Goal: Register for event/course

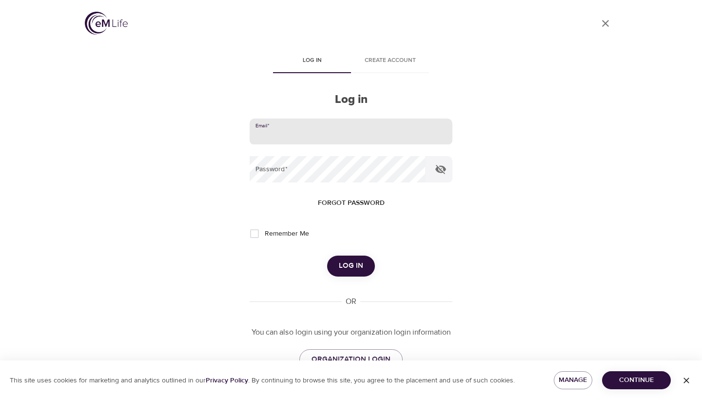
type input "megkline3@gmail.com"
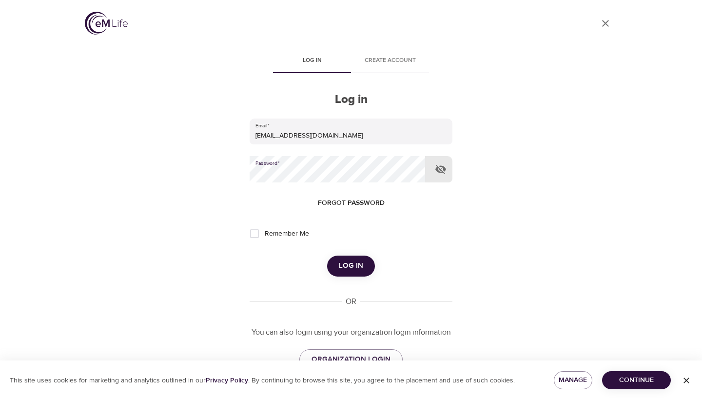
click at [350, 264] on span "Log in" at bounding box center [351, 265] width 24 height 13
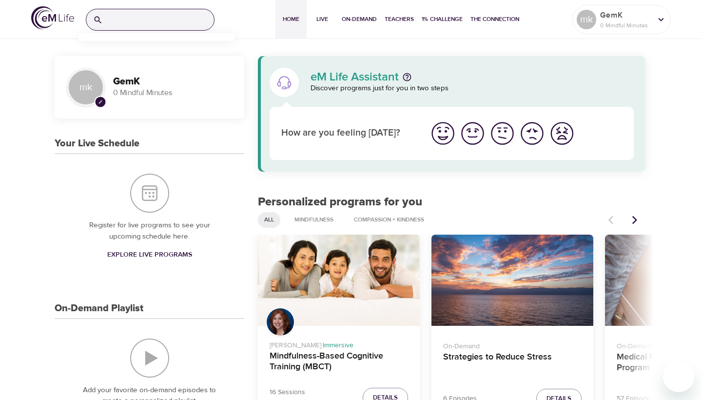
click at [170, 27] on input "search" at bounding box center [160, 19] width 107 height 21
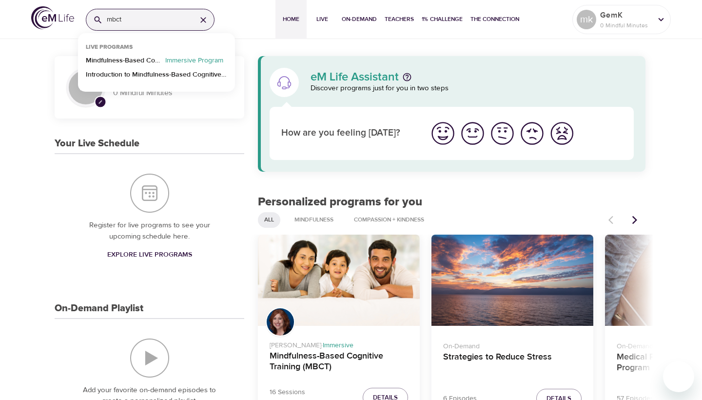
type input "mbct"
click at [153, 62] on p "Mindfulness-Based Cognitive Training (MBCT)" at bounding box center [124, 63] width 76 height 14
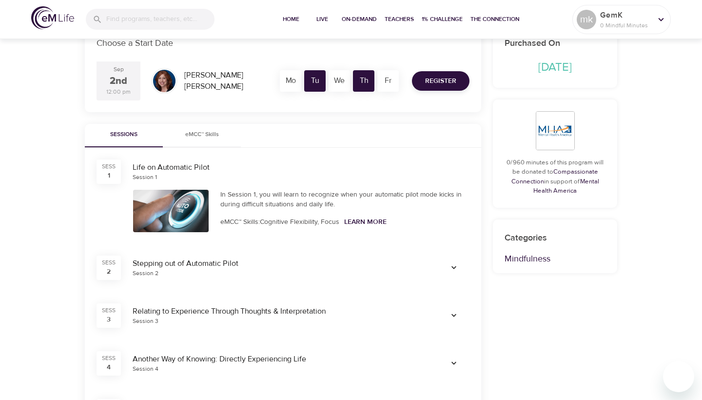
scroll to position [190, 0]
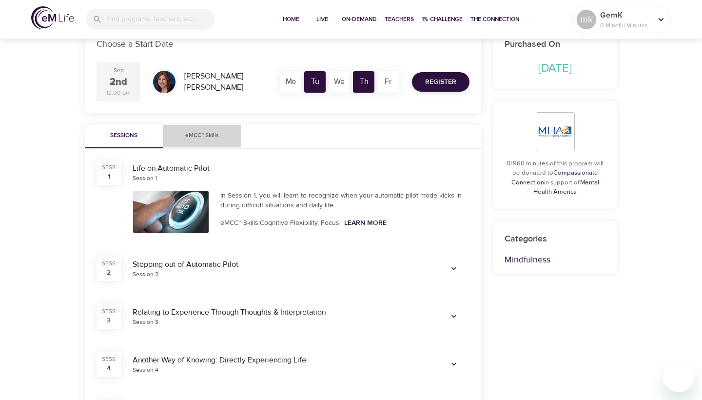
click at [211, 138] on span "eMCC™ Skills" at bounding box center [202, 136] width 66 height 10
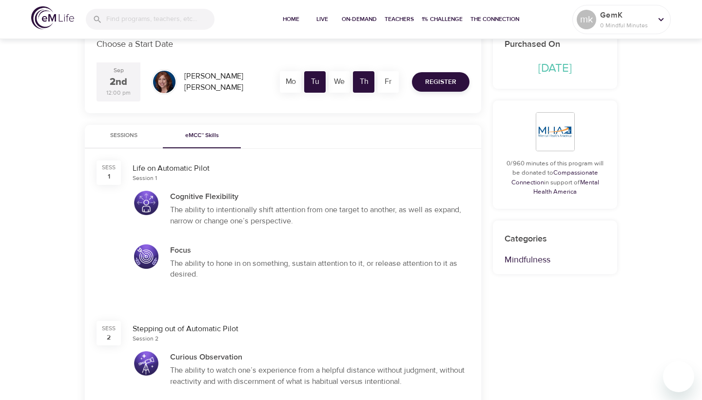
click at [137, 133] on span "Sessions" at bounding box center [124, 136] width 66 height 10
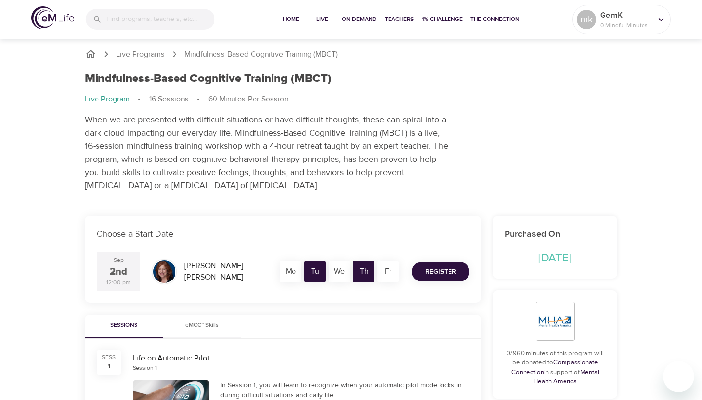
scroll to position [0, 0]
click at [428, 273] on span "Register" at bounding box center [440, 272] width 31 height 12
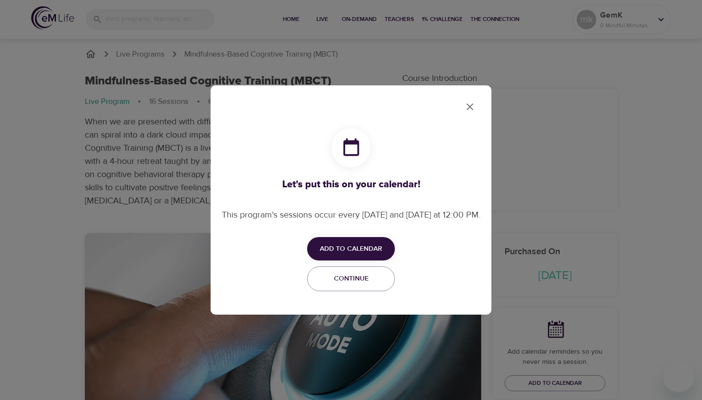
checkbox input "true"
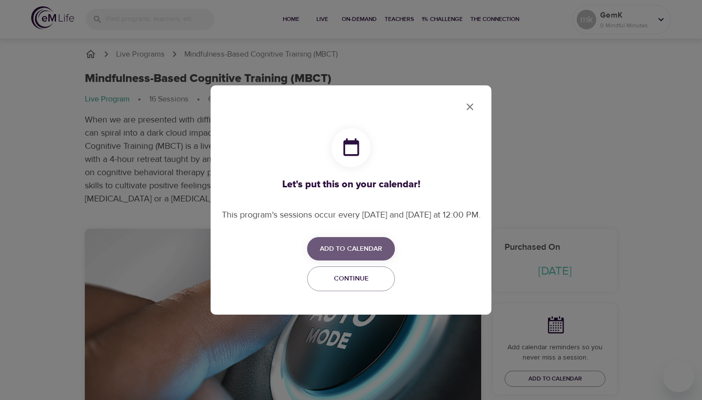
click at [380, 252] on span "Add to Calendar" at bounding box center [351, 249] width 62 height 12
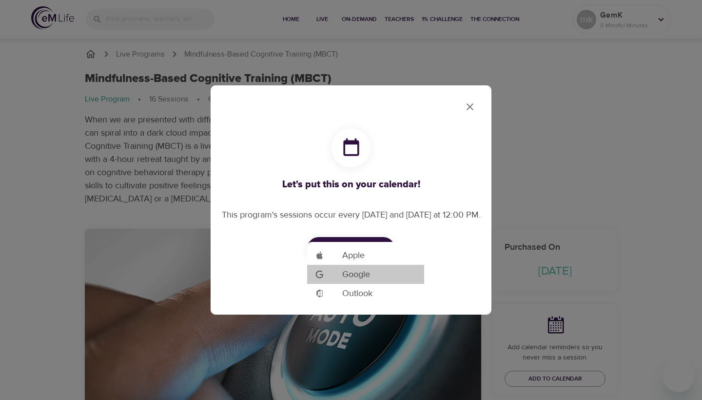
click at [376, 277] on li "Add to Google Calendar Google" at bounding box center [365, 274] width 117 height 19
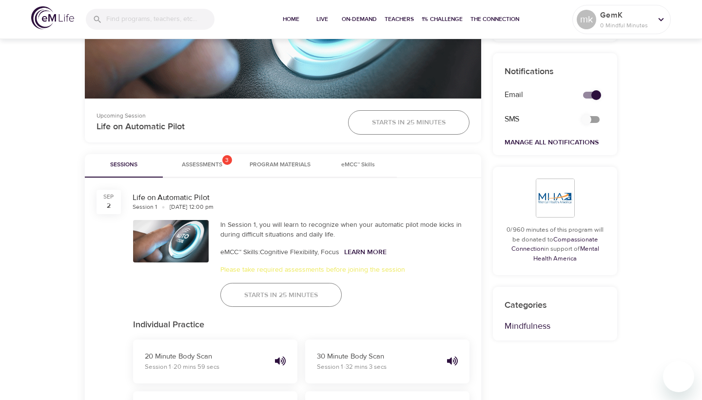
scroll to position [354, 0]
click at [226, 174] on button "Assessments 3" at bounding box center [202, 165] width 78 height 23
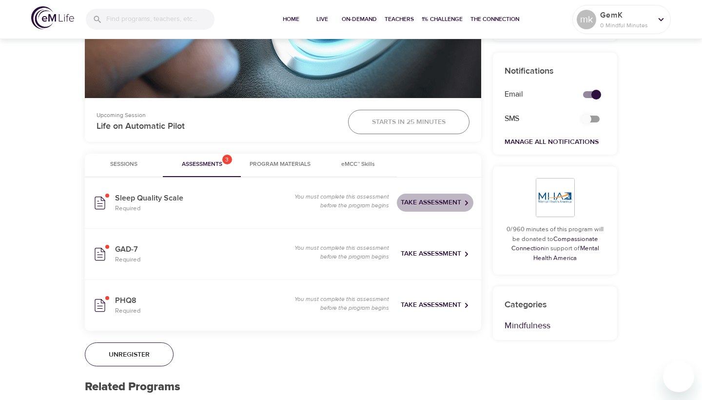
click at [413, 202] on span "Take Assessment" at bounding box center [435, 203] width 69 height 12
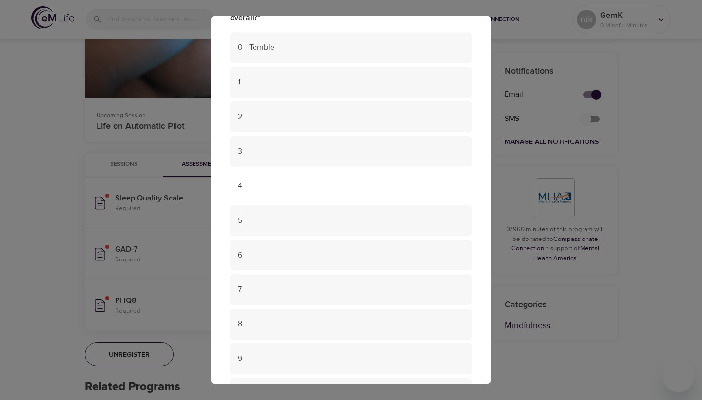
scroll to position [141, 0]
click at [327, 216] on span "5" at bounding box center [351, 219] width 226 height 11
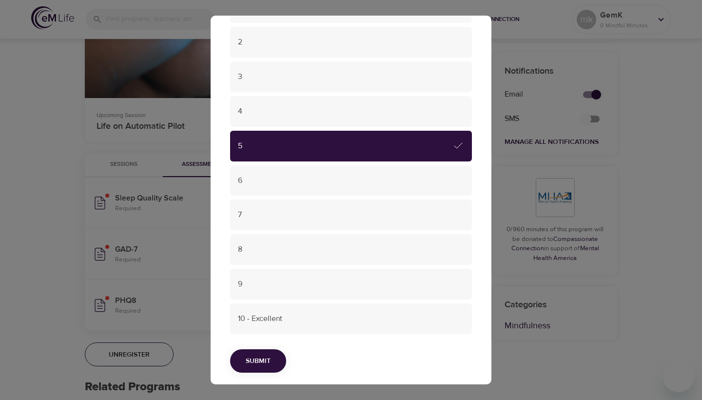
scroll to position [214, 0]
click at [257, 355] on span "Submit" at bounding box center [258, 361] width 25 height 12
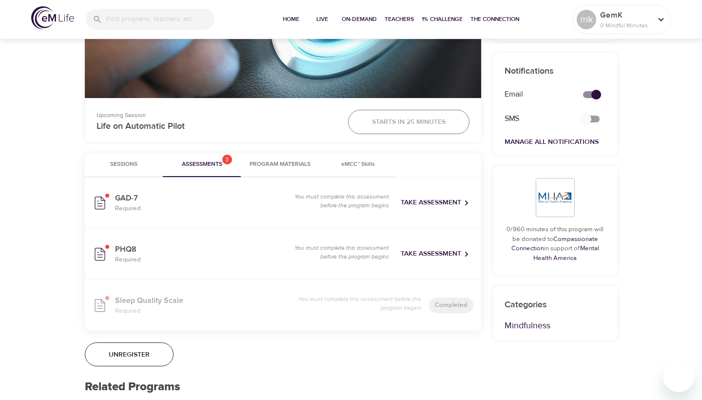
scroll to position [0, 0]
click at [426, 200] on span "Take Assessment" at bounding box center [435, 203] width 69 height 12
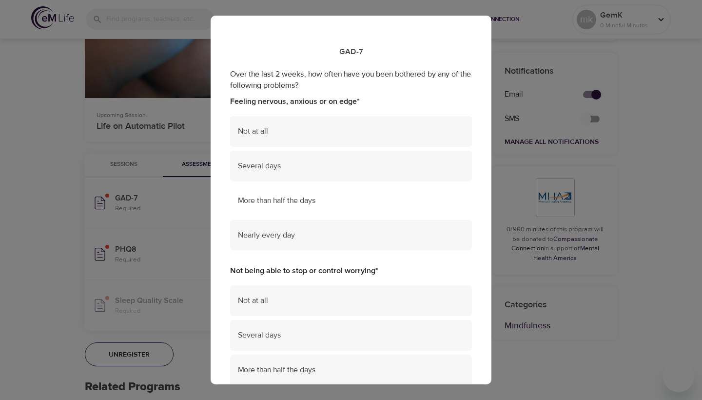
click at [393, 205] on div "More than half the days" at bounding box center [351, 200] width 242 height 31
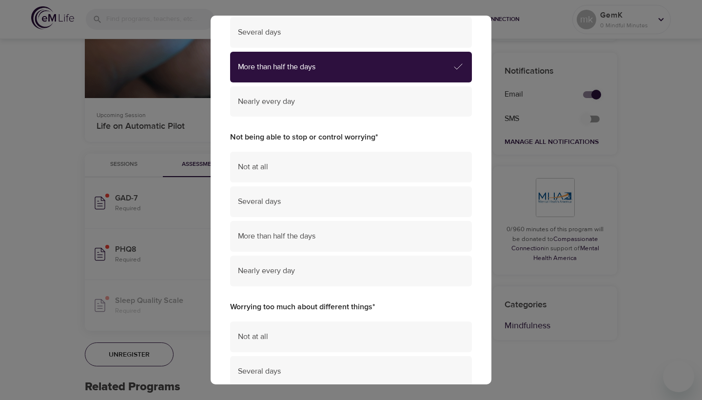
scroll to position [161, 0]
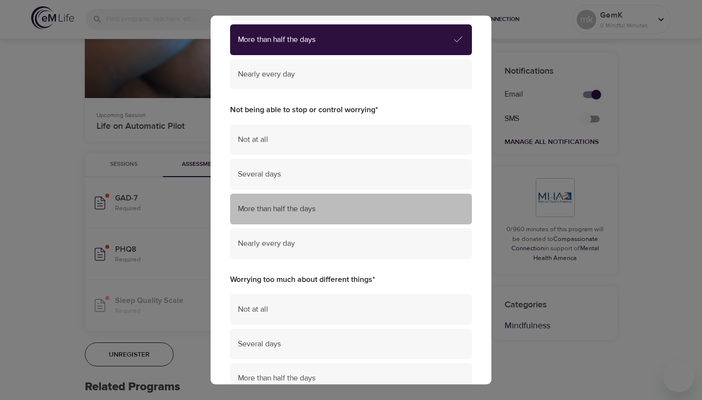
click at [393, 205] on span "More than half the days" at bounding box center [351, 208] width 226 height 11
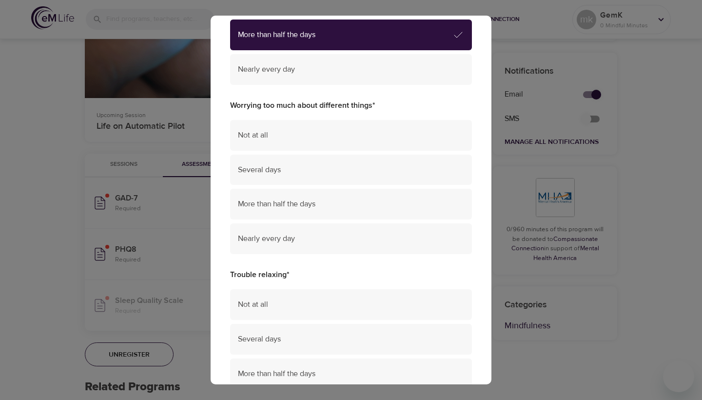
scroll to position [335, 0]
click at [398, 174] on div "Several days" at bounding box center [351, 169] width 242 height 31
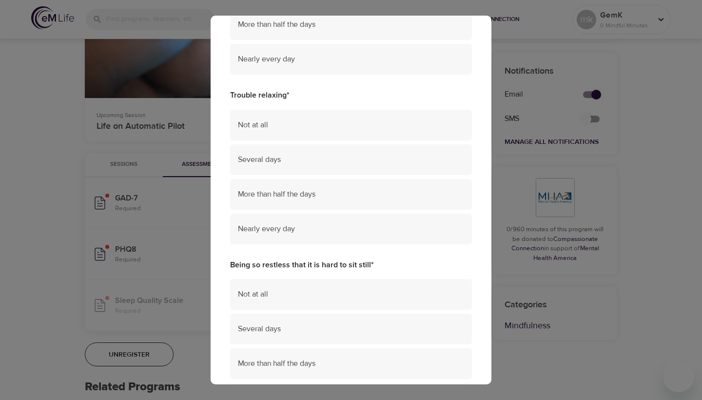
scroll to position [517, 0]
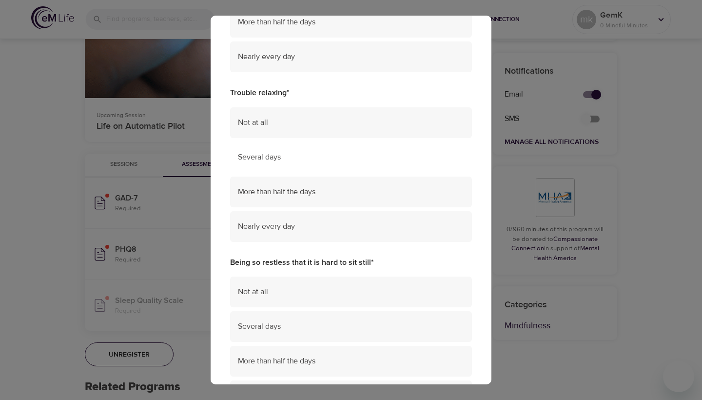
click at [393, 158] on div "Several days" at bounding box center [351, 157] width 242 height 31
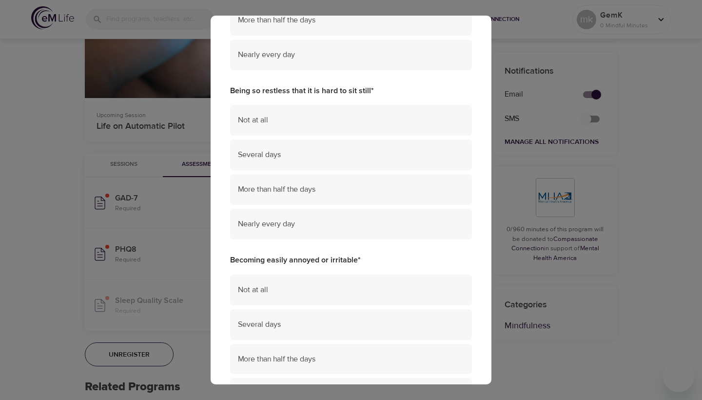
scroll to position [692, 0]
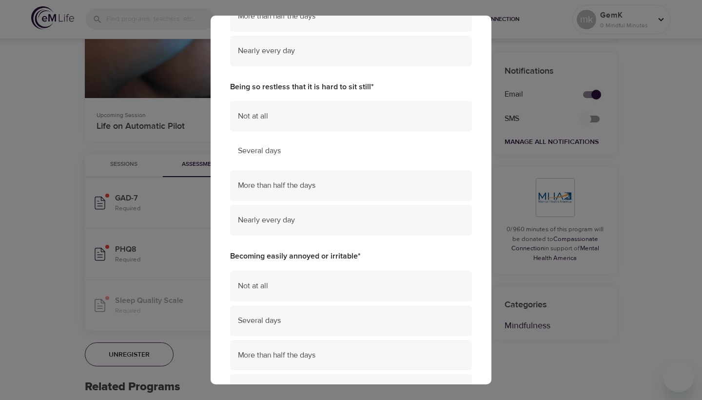
click at [387, 146] on div "Several days" at bounding box center [351, 151] width 242 height 31
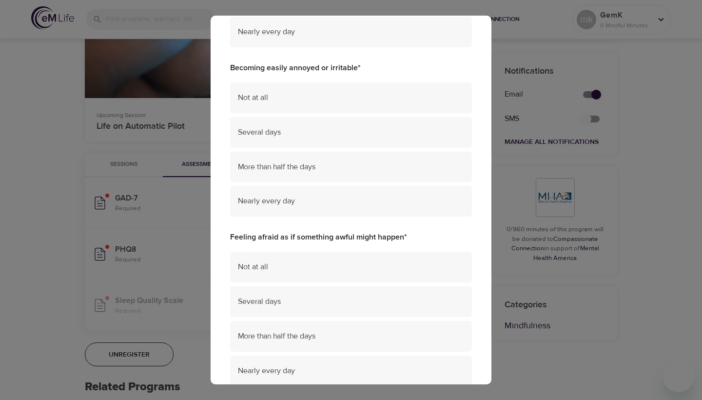
scroll to position [884, 0]
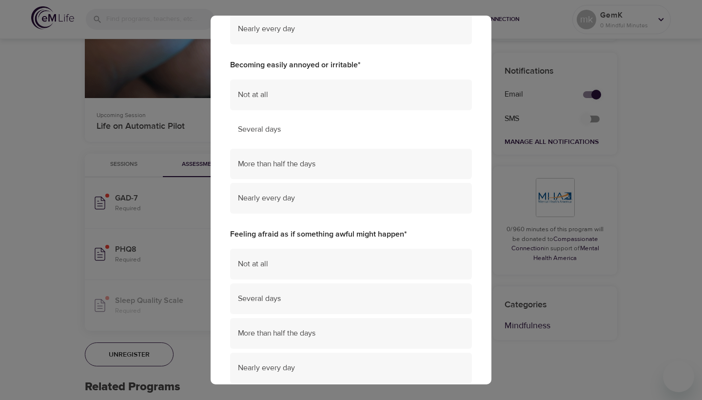
click at [389, 124] on span "Several days" at bounding box center [351, 129] width 226 height 11
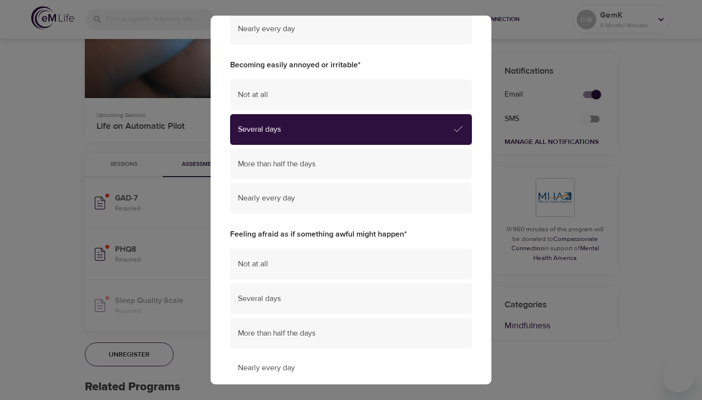
click at [364, 353] on div "Nearly every day" at bounding box center [351, 368] width 242 height 31
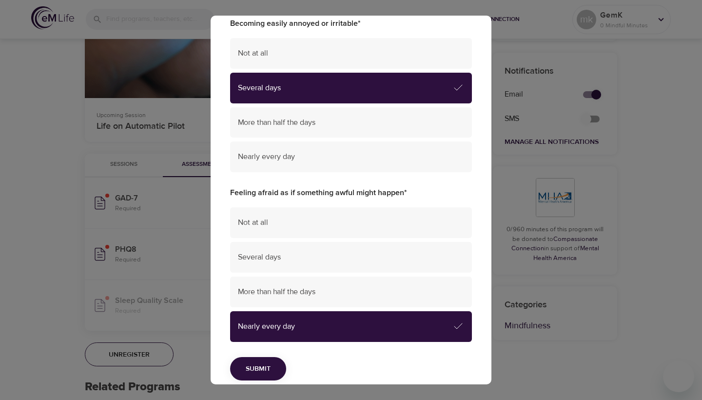
scroll to position [925, 0]
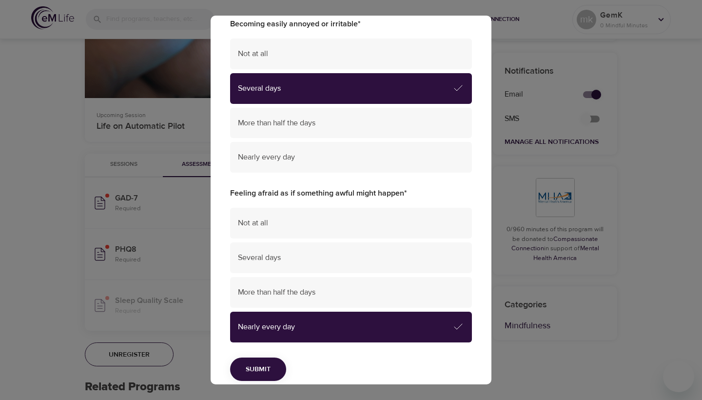
click at [269, 363] on span "Submit" at bounding box center [258, 369] width 25 height 12
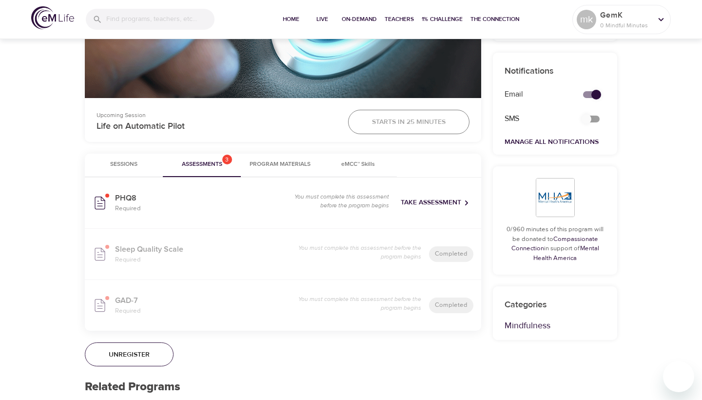
scroll to position [0, 0]
click at [440, 205] on span "Take Assessment" at bounding box center [435, 203] width 69 height 12
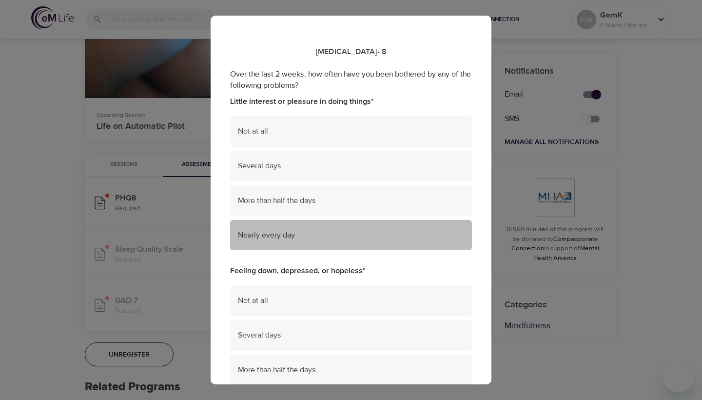
click at [375, 235] on span "Nearly every day" at bounding box center [351, 235] width 226 height 11
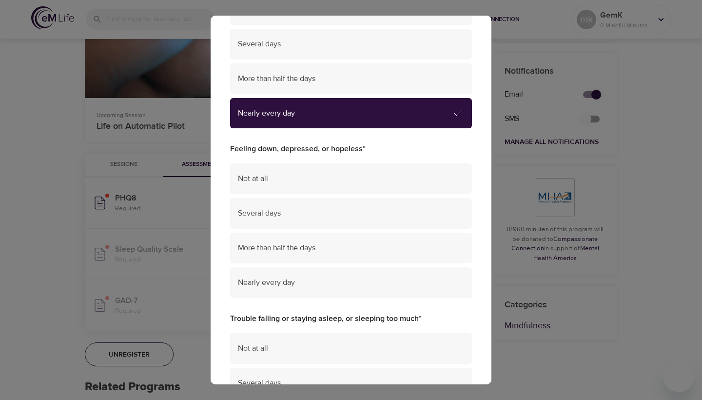
scroll to position [123, 0]
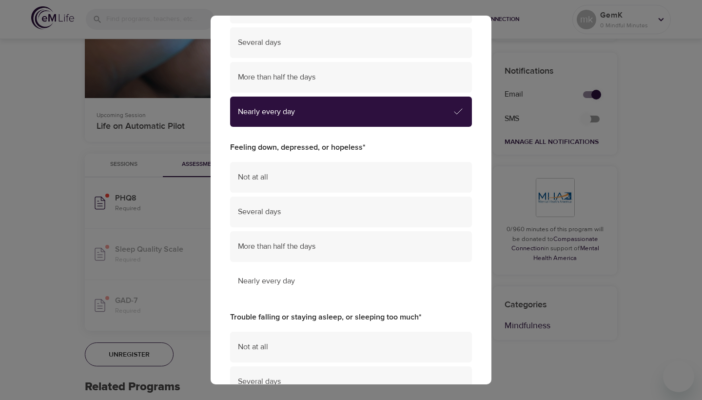
click at [363, 284] on div "Nearly every day" at bounding box center [351, 281] width 242 height 31
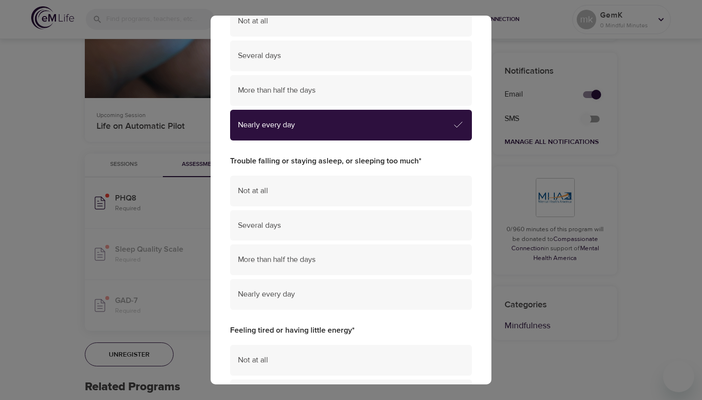
scroll to position [286, 0]
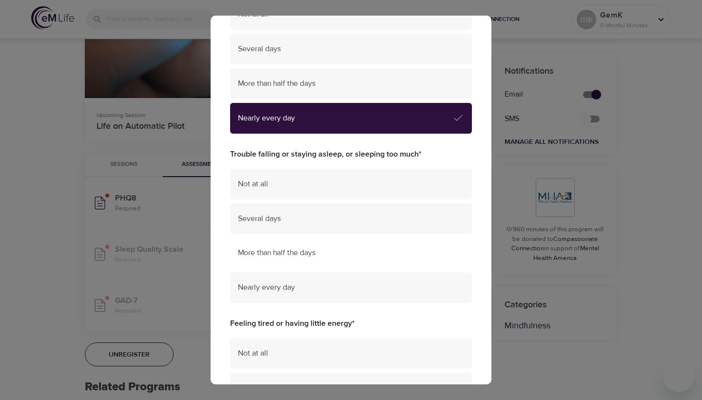
click at [359, 252] on div "More than half the days" at bounding box center [351, 252] width 242 height 31
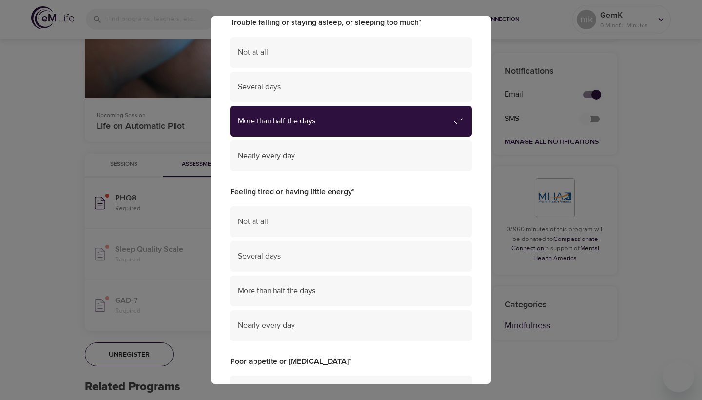
scroll to position [419, 0]
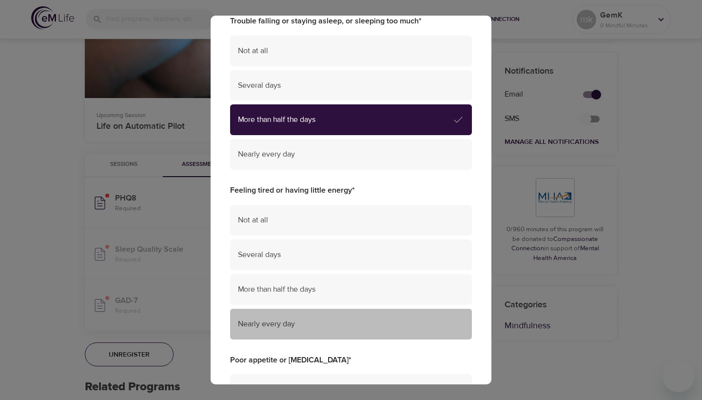
click at [347, 309] on div "Nearly every day" at bounding box center [351, 324] width 242 height 31
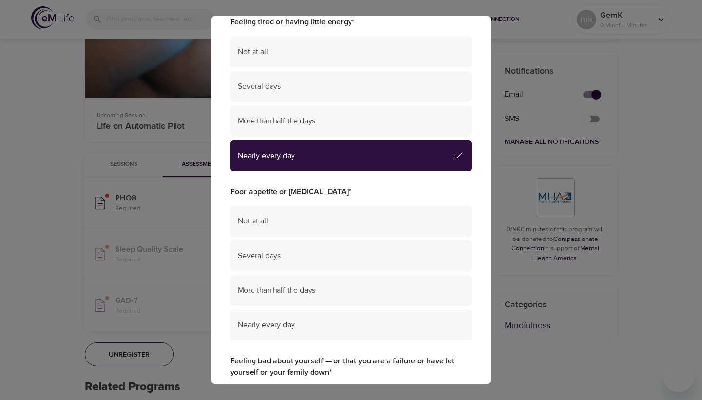
scroll to position [601, 0]
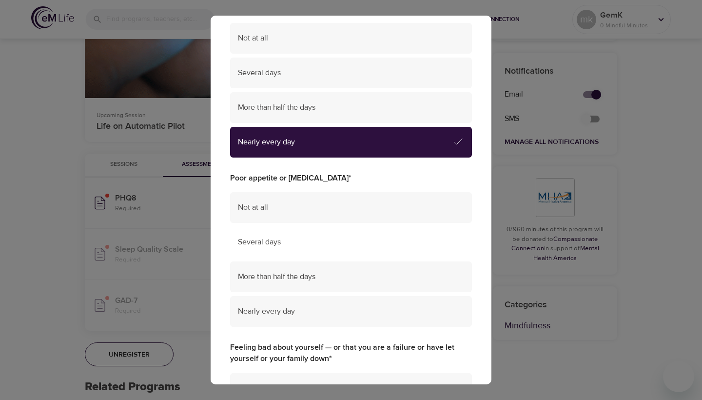
click at [338, 240] on div "Several days" at bounding box center [351, 242] width 242 height 31
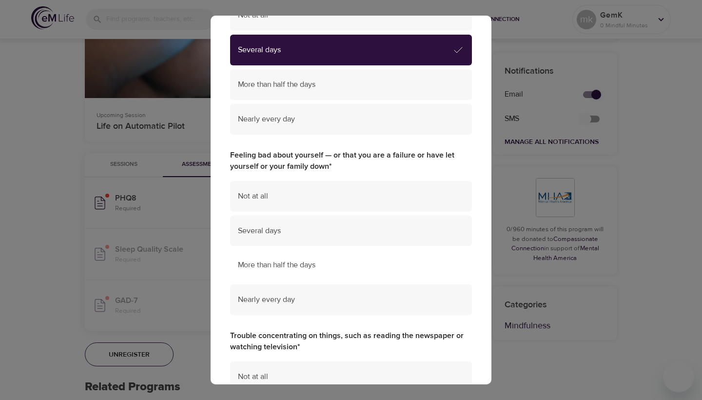
scroll to position [796, 0]
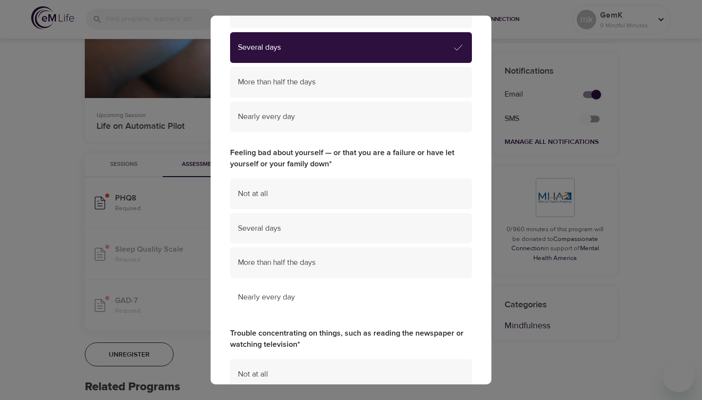
click at [325, 292] on span "Nearly every day" at bounding box center [351, 297] width 226 height 11
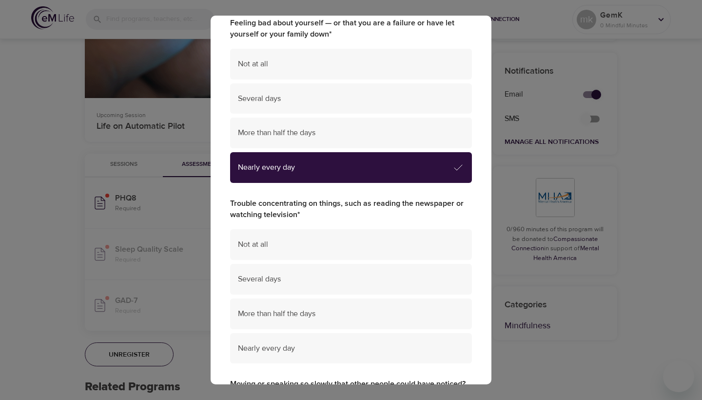
scroll to position [943, 0]
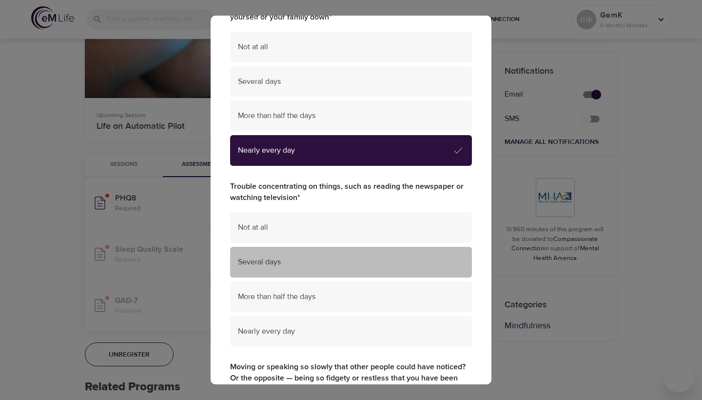
click at [335, 256] on span "Several days" at bounding box center [351, 261] width 226 height 11
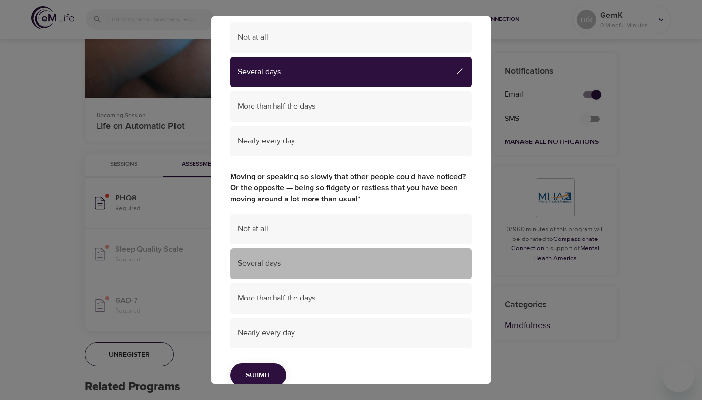
click at [335, 258] on span "Several days" at bounding box center [351, 263] width 226 height 11
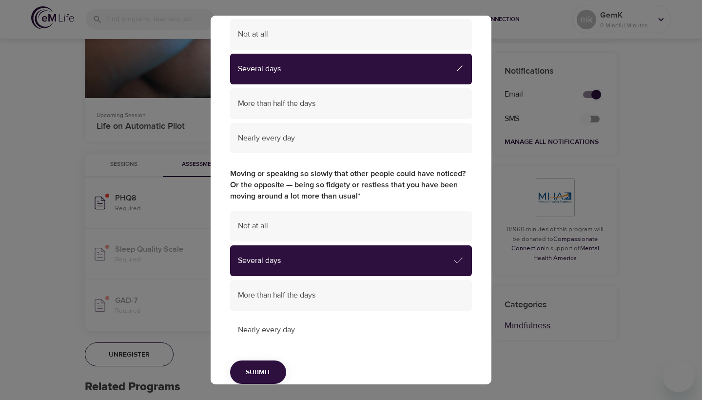
scroll to position [1135, 0]
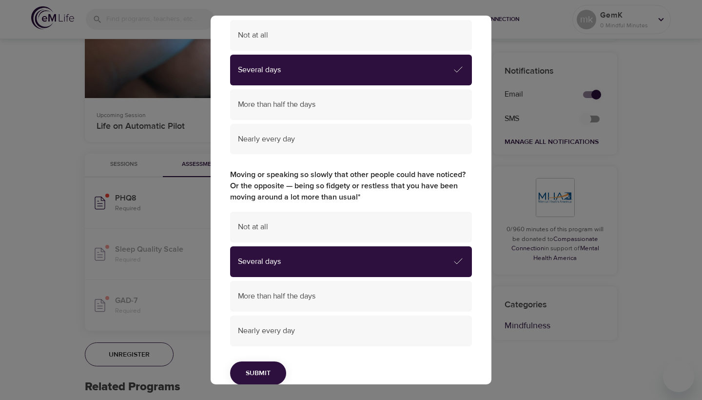
click at [277, 361] on button "Submit" at bounding box center [258, 373] width 56 height 24
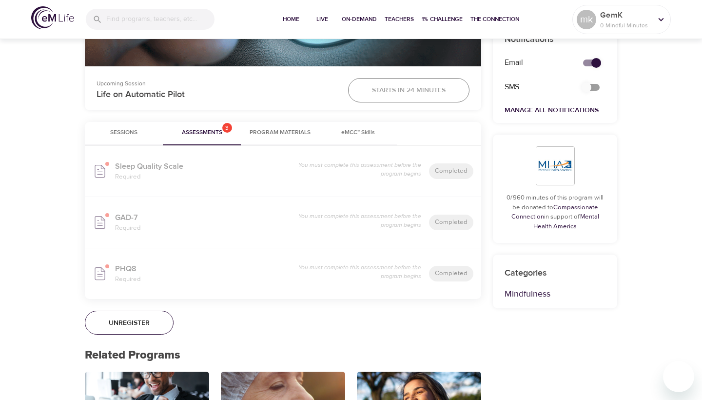
scroll to position [383, 0]
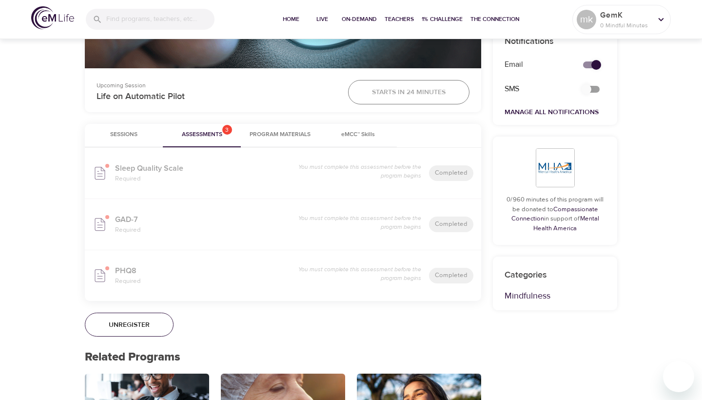
click at [304, 130] on span "Program Materials" at bounding box center [280, 135] width 66 height 10
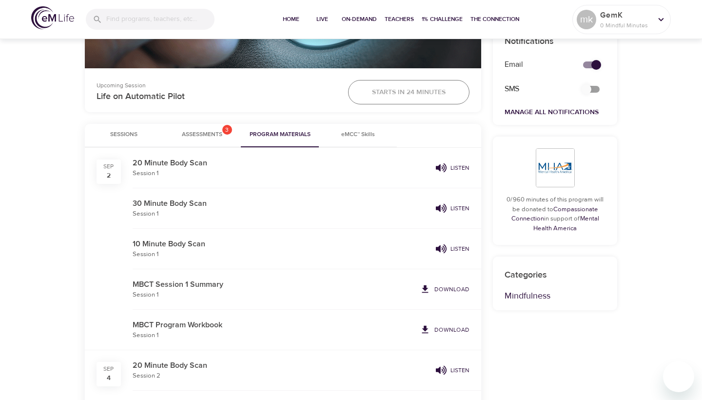
click at [118, 137] on span "Sessions" at bounding box center [124, 135] width 66 height 10
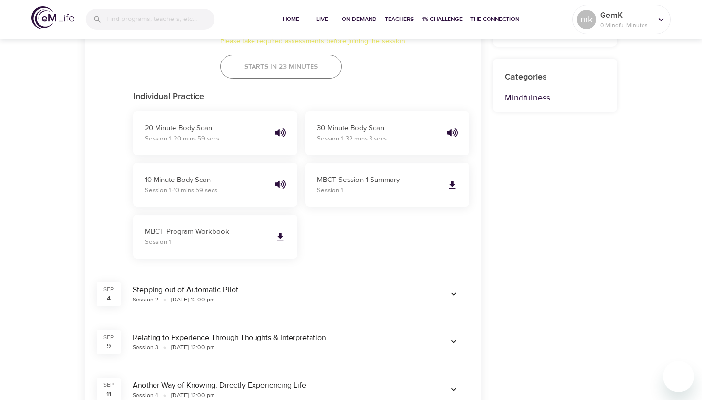
scroll to position [587, 0]
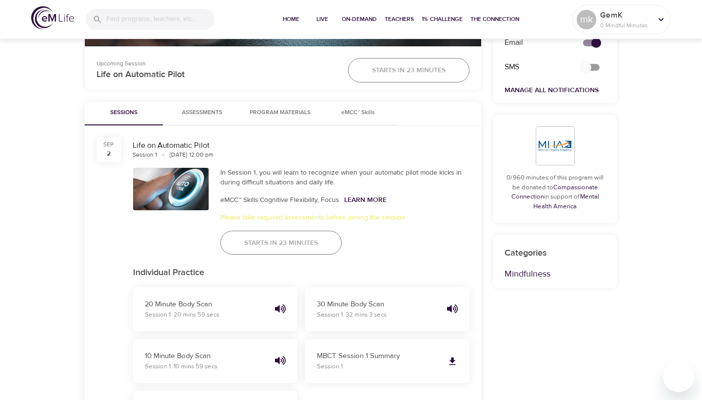
scroll to position [414, 0]
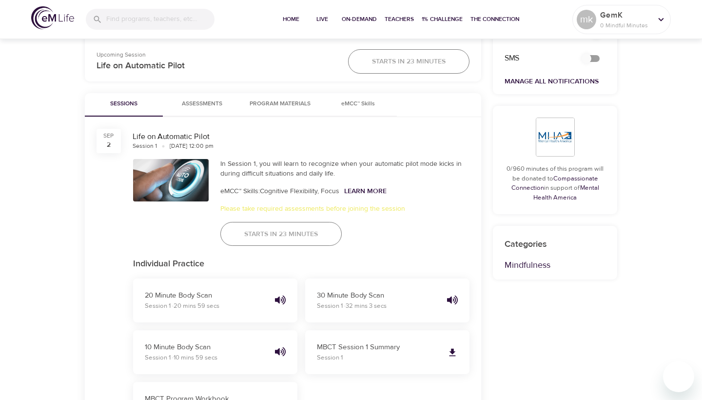
click at [281, 234] on div "Starts in 23 minutes" at bounding box center [281, 234] width 133 height 36
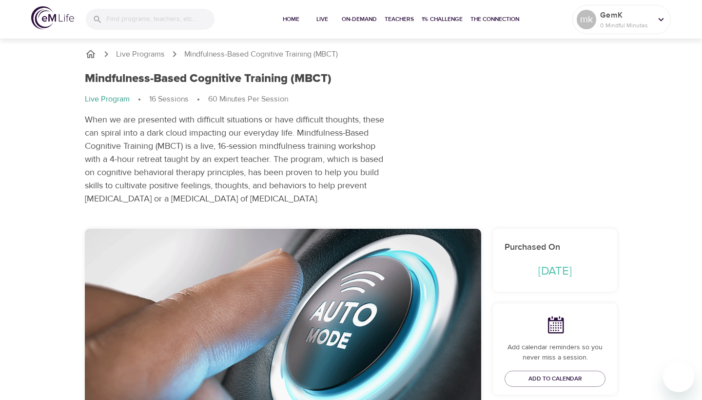
scroll to position [0, 0]
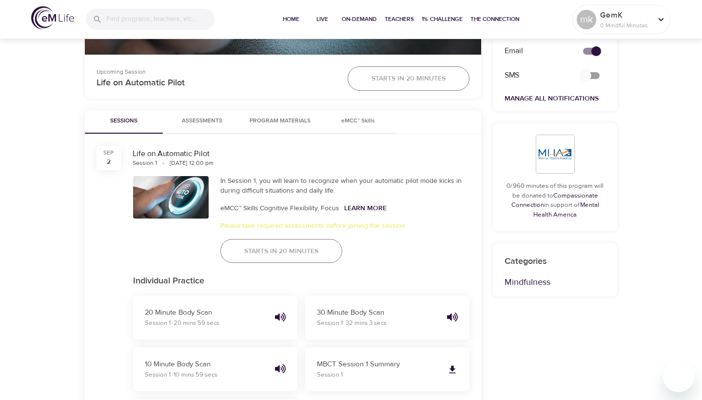
scroll to position [398, 0]
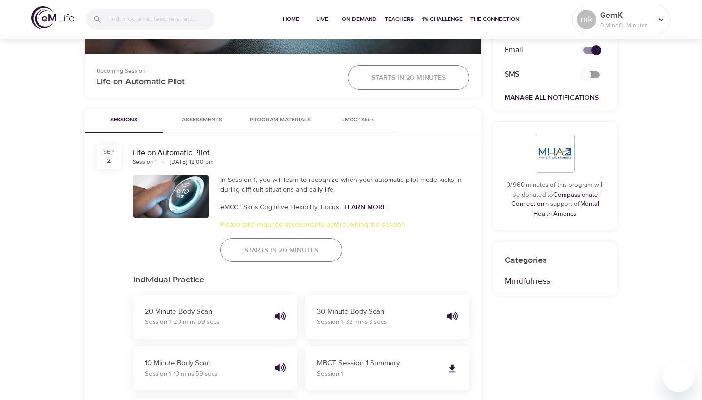
click at [251, 246] on div "Starts in 20 minutes" at bounding box center [282, 250] width 134 height 36
click at [285, 122] on span "Program Materials" at bounding box center [280, 120] width 66 height 10
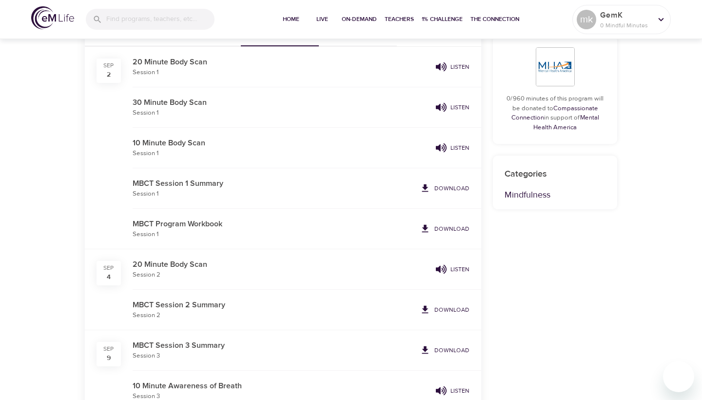
scroll to position [485, 0]
click at [433, 224] on span "Download" at bounding box center [445, 228] width 50 height 11
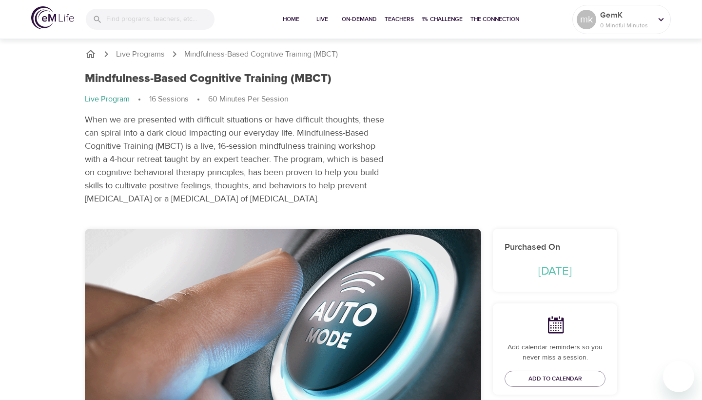
scroll to position [0, 0]
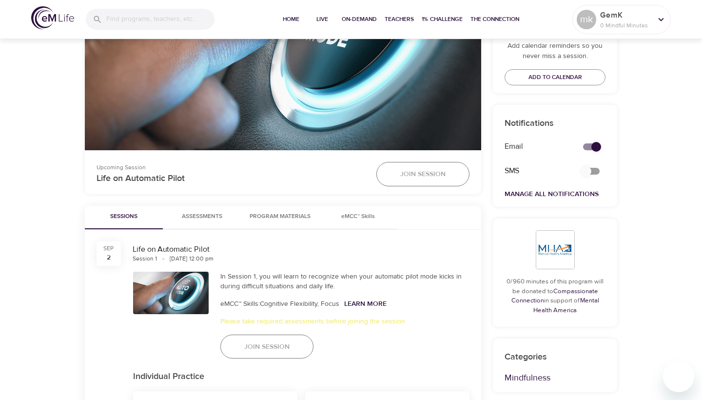
scroll to position [318, 0]
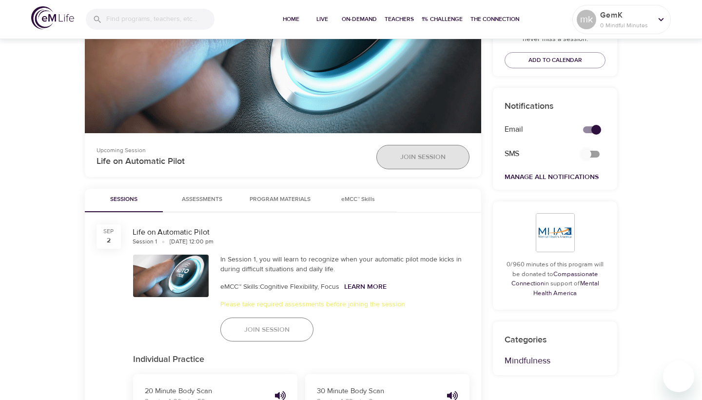
click at [432, 161] on span "Join Session" at bounding box center [422, 157] width 45 height 12
